Goal: Navigation & Orientation: Go to known website

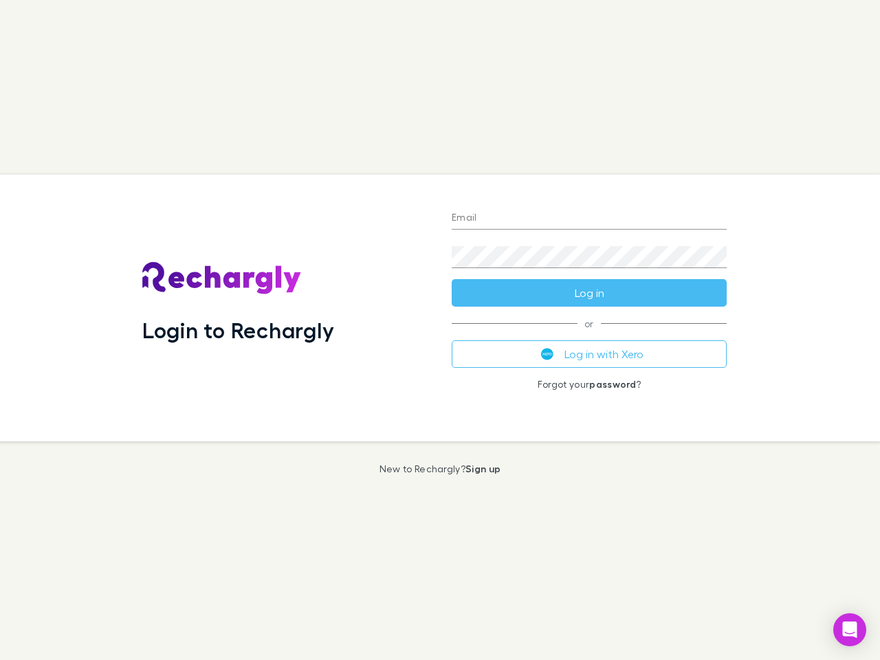
click at [440, 330] on div "Login to Rechargly" at bounding box center [286, 308] width 310 height 267
click at [590, 219] on input "Email" at bounding box center [589, 219] width 275 height 22
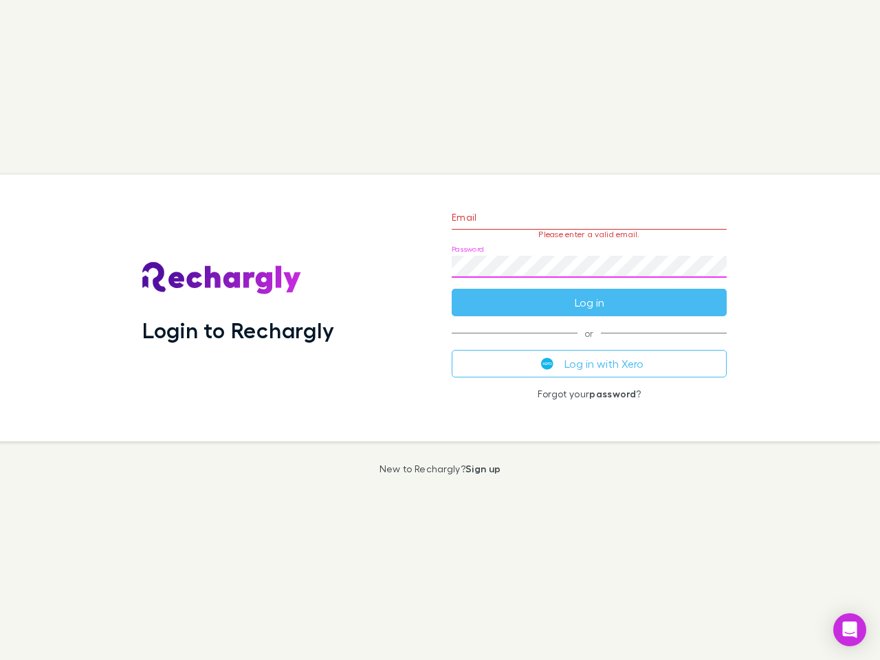
click at [590, 293] on form "Email Please enter a valid email. Password Log in" at bounding box center [589, 257] width 275 height 120
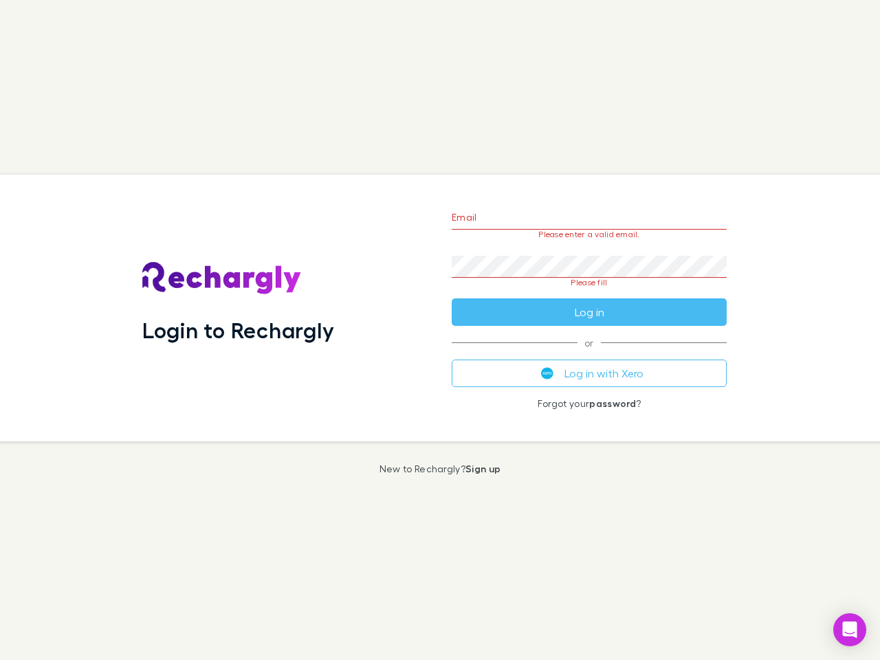
click at [590, 354] on div "Email Please enter a valid email. Password Please fill Log in or Log in with Xe…" at bounding box center [589, 308] width 297 height 267
click at [850, 630] on icon "Open Intercom Messenger" at bounding box center [850, 630] width 14 height 17
